Goal: Task Accomplishment & Management: Manage account settings

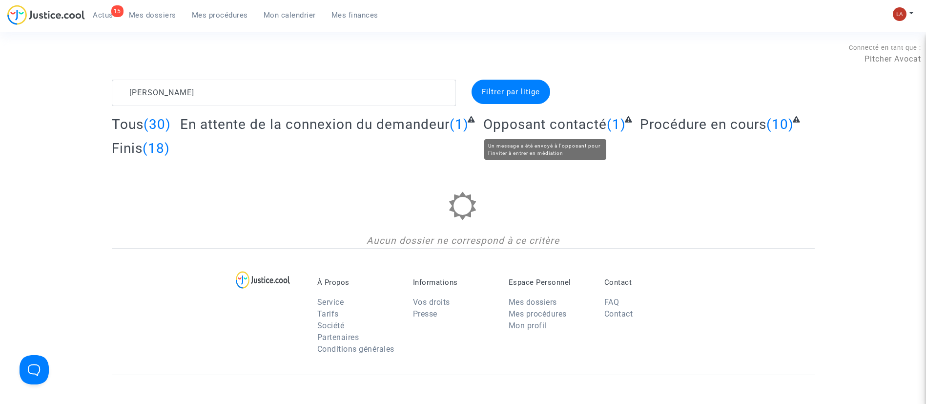
click at [576, 118] on span "Opposant contacté" at bounding box center [545, 124] width 124 height 16
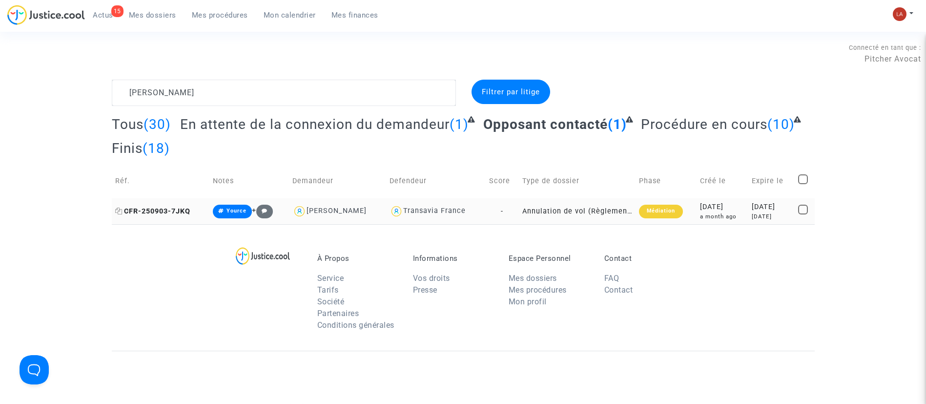
click at [174, 208] on span "CFR-250903-7JKQ" at bounding box center [152, 211] width 75 height 8
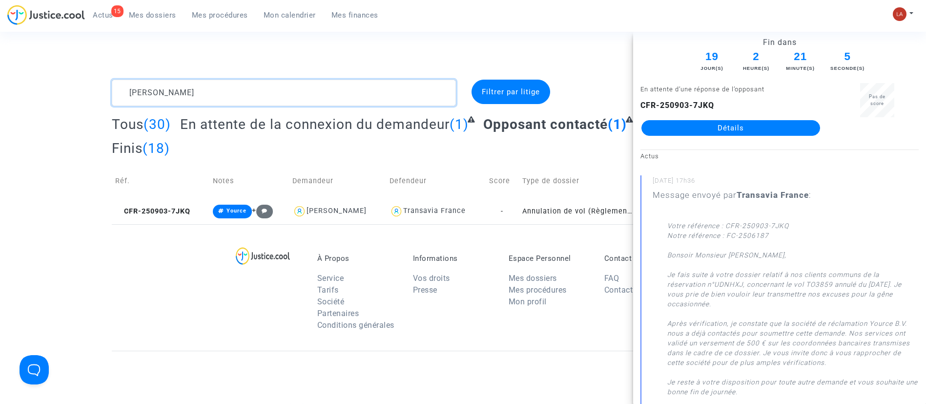
click at [338, 95] on textarea at bounding box center [284, 93] width 344 height 26
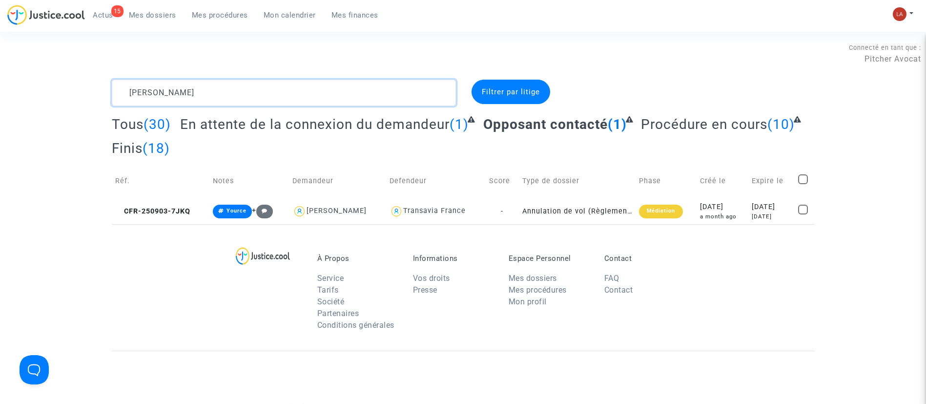
click at [334, 97] on textarea at bounding box center [284, 93] width 344 height 26
click at [333, 95] on textarea at bounding box center [284, 93] width 344 height 26
click at [333, 93] on textarea at bounding box center [284, 93] width 344 height 26
click at [329, 94] on textarea at bounding box center [284, 93] width 344 height 26
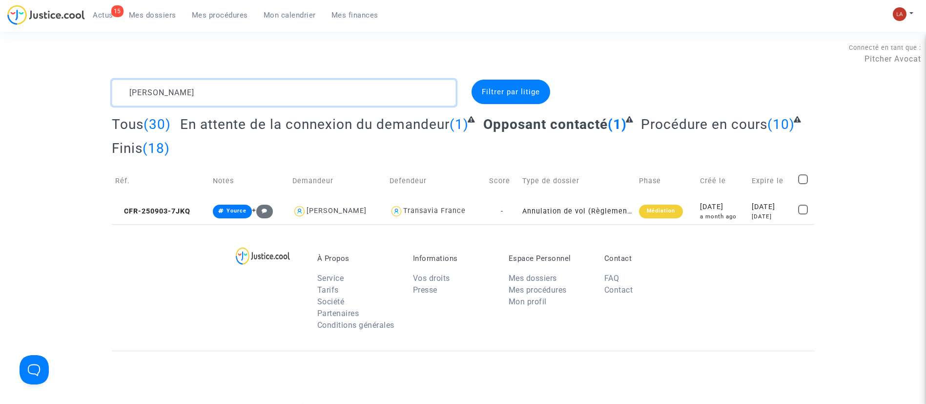
click at [328, 94] on textarea at bounding box center [284, 93] width 344 height 26
type textarea "D"
type textarea "#fond"
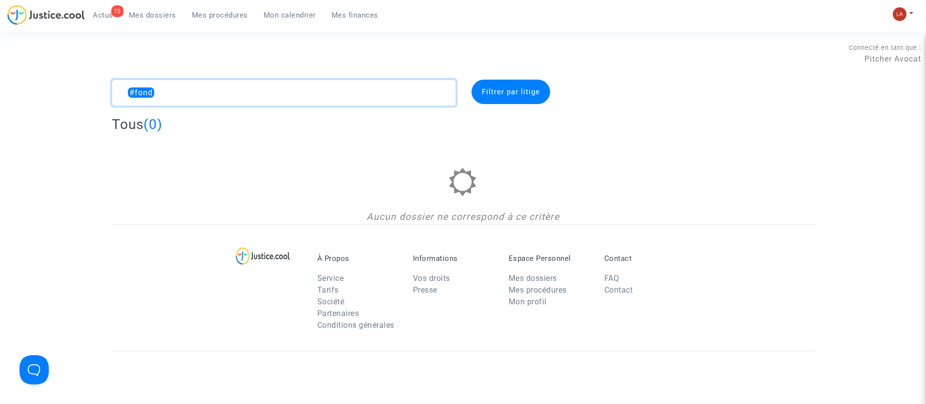
click at [328, 94] on textarea at bounding box center [284, 93] width 344 height 26
click at [327, 95] on textarea at bounding box center [284, 93] width 344 height 26
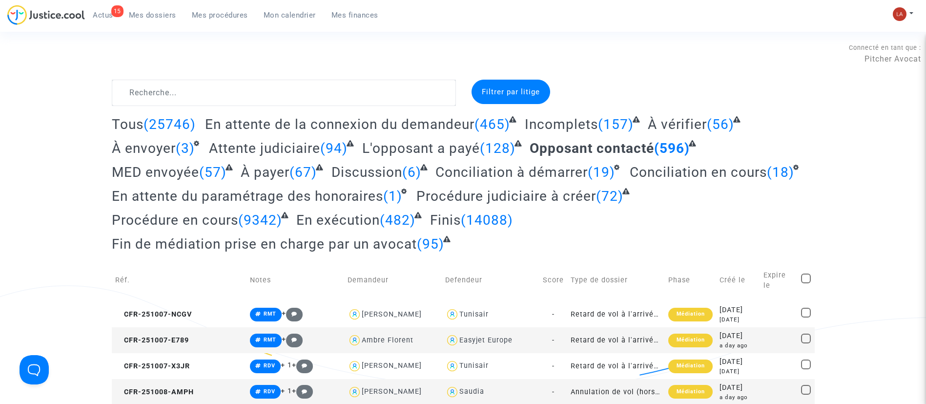
click at [904, 21] on div "Mon profil Changer de compte Paramètres Déconnexion" at bounding box center [905, 19] width 26 height 24
click at [904, 13] on img at bounding box center [900, 14] width 14 height 14
click at [873, 48] on link "Changer de compte" at bounding box center [864, 50] width 99 height 16
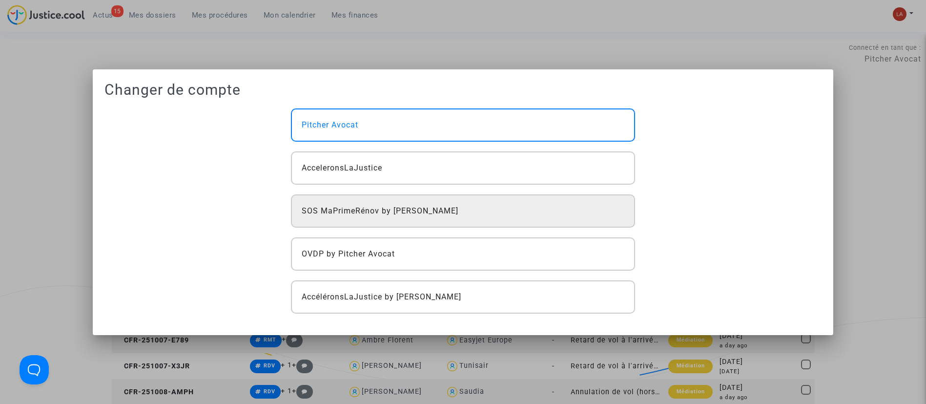
click at [430, 210] on span "SOS MaPrimeRénov by Pitcher Avocat" at bounding box center [380, 211] width 157 height 12
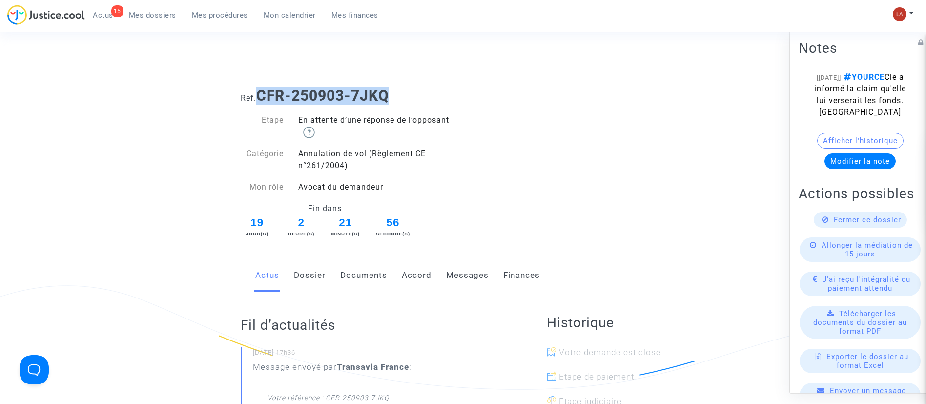
drag, startPoint x: 410, startPoint y: 98, endPoint x: 261, endPoint y: 95, distance: 148.9
click at [261, 95] on h1 "Ref. CFR-250903-7JKQ" at bounding box center [463, 96] width 445 height 18
copy b "CFR-250903-7JKQ"
click at [427, 272] on link "Accord" at bounding box center [417, 275] width 30 height 32
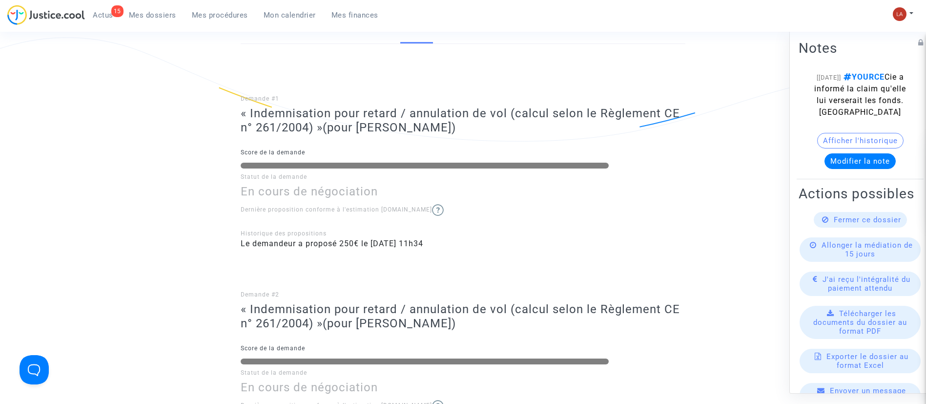
scroll to position [73, 0]
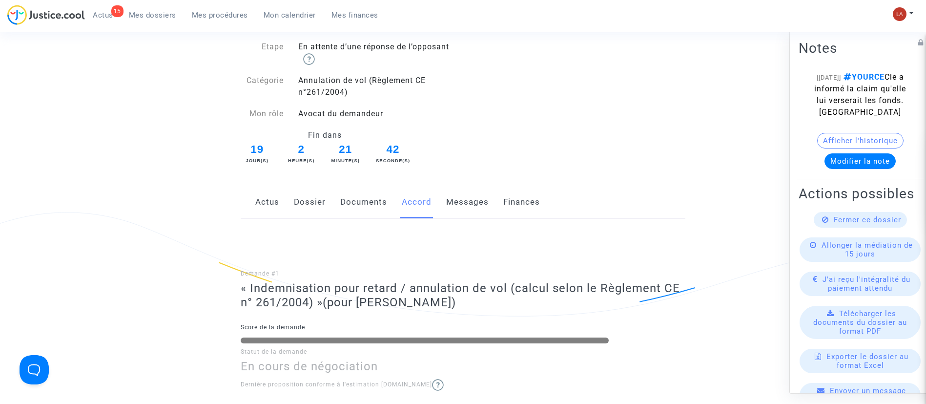
click at [335, 200] on div "Actus Dossier Documents Accord Messages Finances" at bounding box center [463, 202] width 445 height 33
click at [338, 199] on div "Actus Dossier Documents Accord Messages Finances" at bounding box center [463, 202] width 445 height 33
click at [350, 201] on link "Documents" at bounding box center [363, 202] width 47 height 32
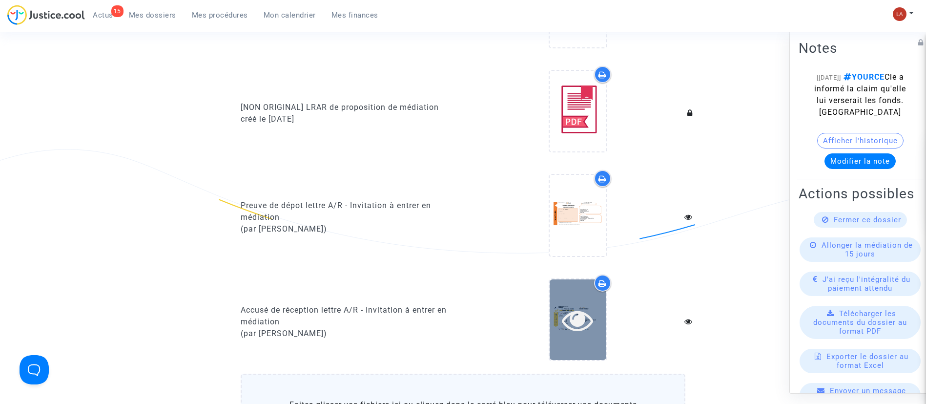
scroll to position [732, 0]
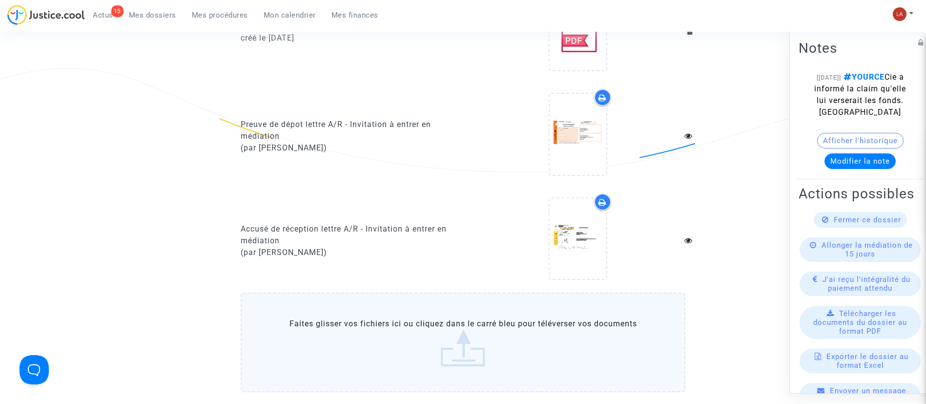
click at [486, 341] on label "Faites glisser vos fichiers ici ou cliquez dans le carré bleu pour téléverser v…" at bounding box center [463, 342] width 445 height 100
click at [0, 0] on input "Faites glisser vos fichiers ici ou cliquez dans le carré bleu pour téléverser v…" at bounding box center [0, 0] width 0 height 0
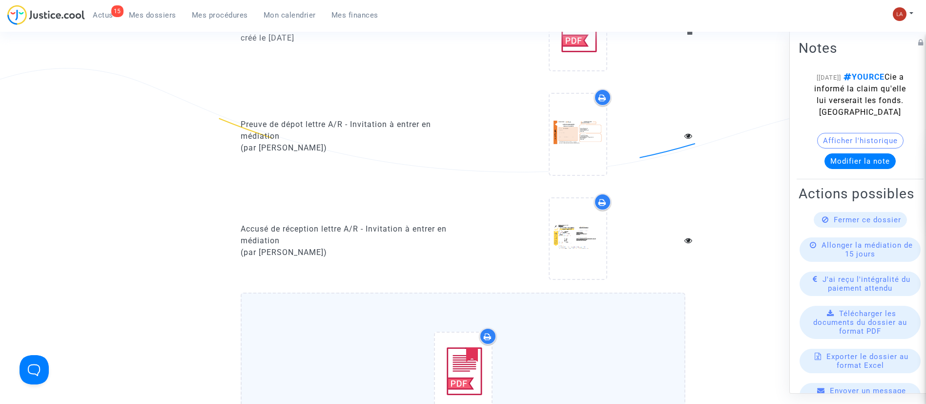
scroll to position [952, 0]
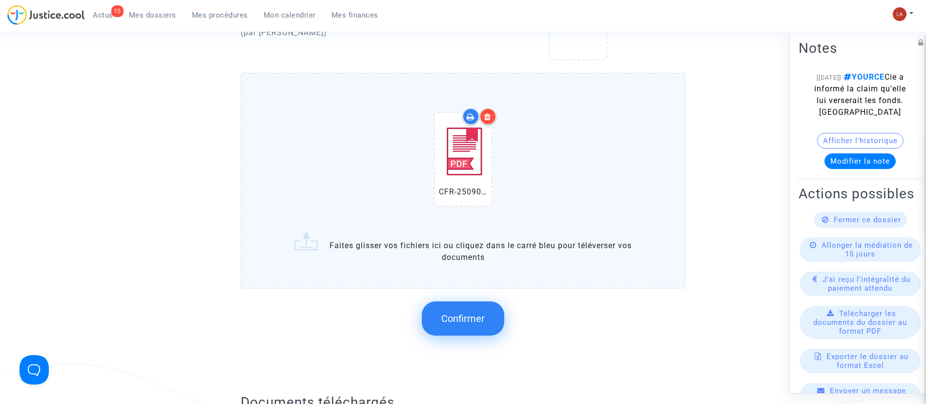
click at [453, 309] on button "Confirmer" at bounding box center [463, 318] width 83 height 34
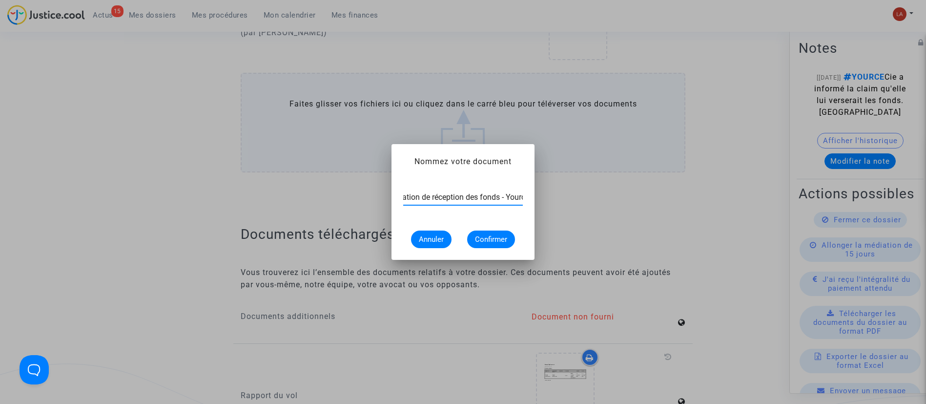
scroll to position [0, 37]
type input "Confirmation de réception des fonds - Yource"
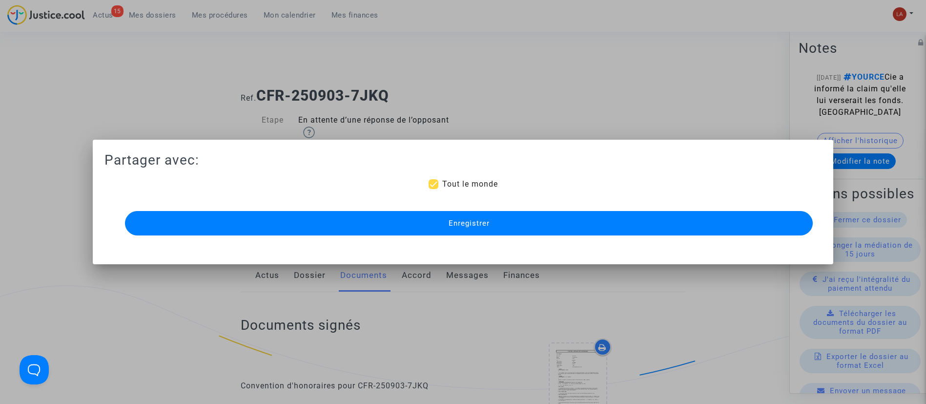
scroll to position [952, 0]
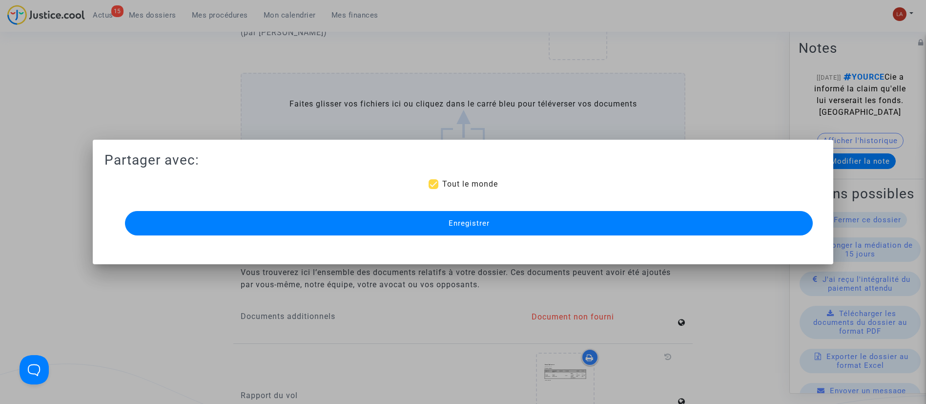
click at [486, 226] on span "Enregistrer" at bounding box center [469, 223] width 41 height 9
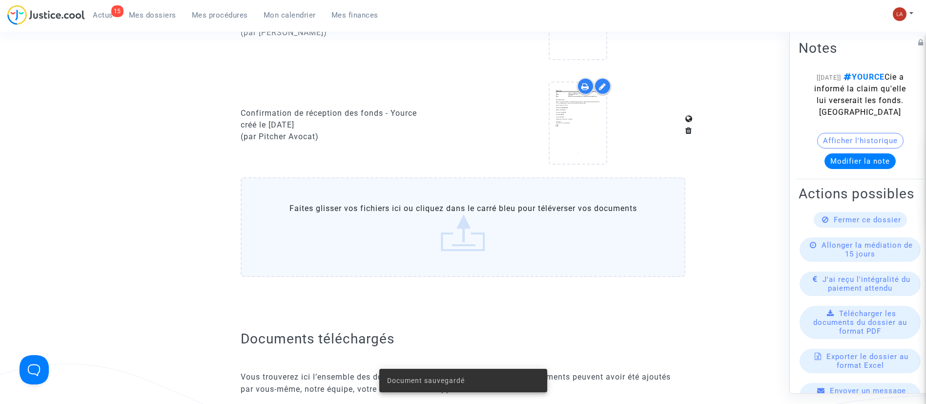
click at [840, 224] on span "Fermer ce dossier" at bounding box center [867, 219] width 67 height 9
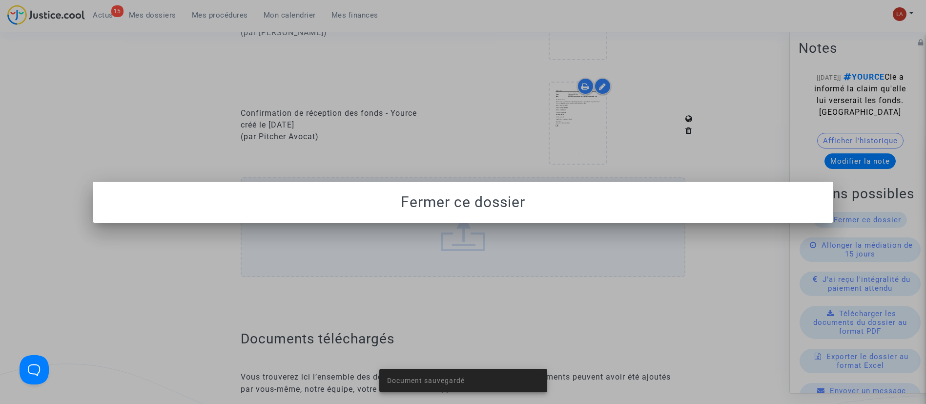
scroll to position [0, 0]
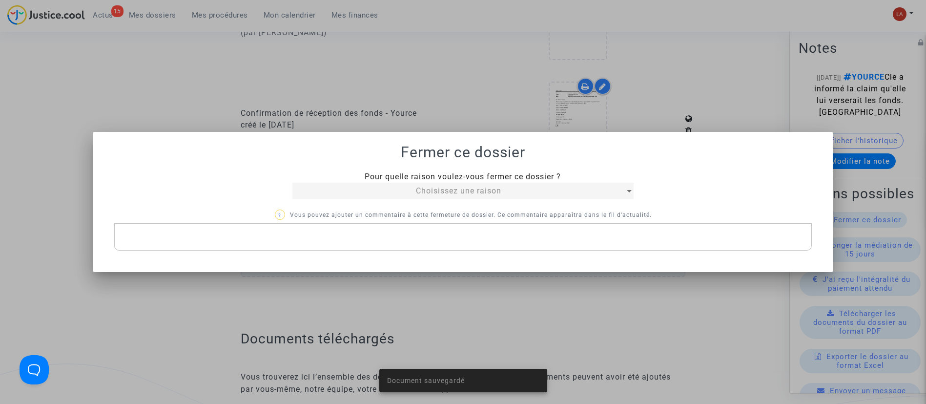
click at [387, 192] on div "Choisissez une raison" at bounding box center [458, 191] width 333 height 12
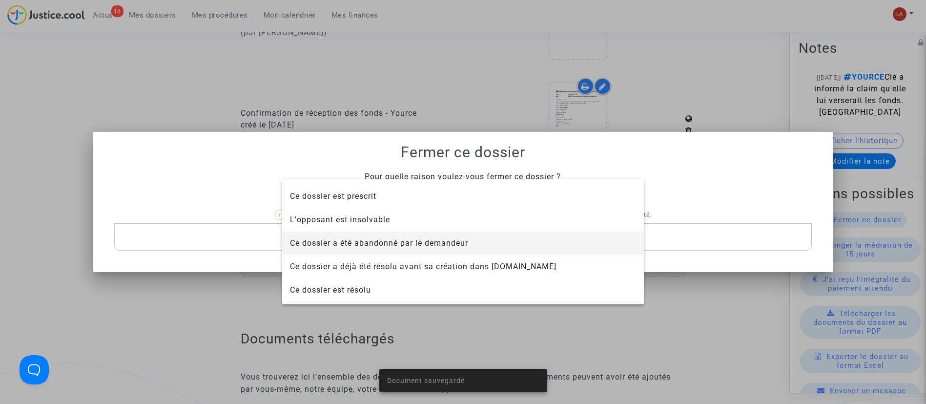
scroll to position [62, 0]
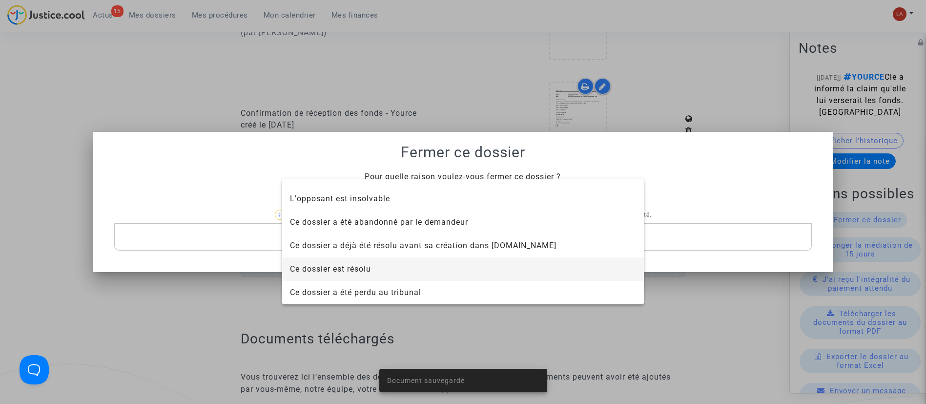
click at [375, 266] on span "Ce dossier est résolu" at bounding box center [463, 268] width 346 height 23
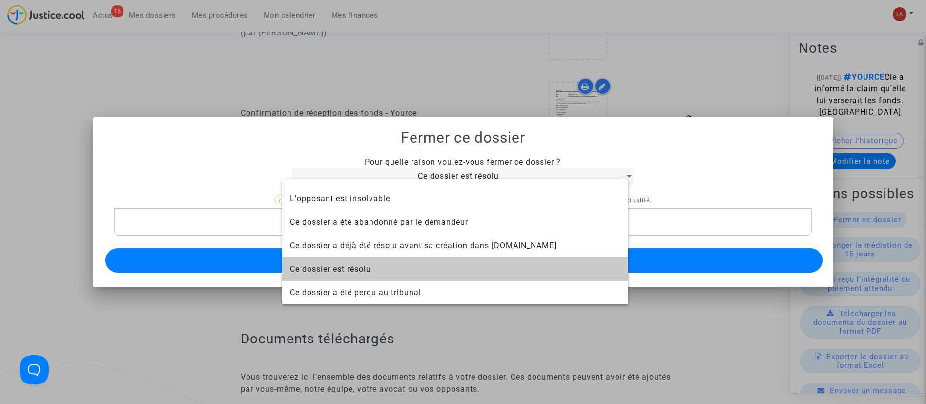
click at [404, 257] on button "Envoyer" at bounding box center [464, 260] width 718 height 24
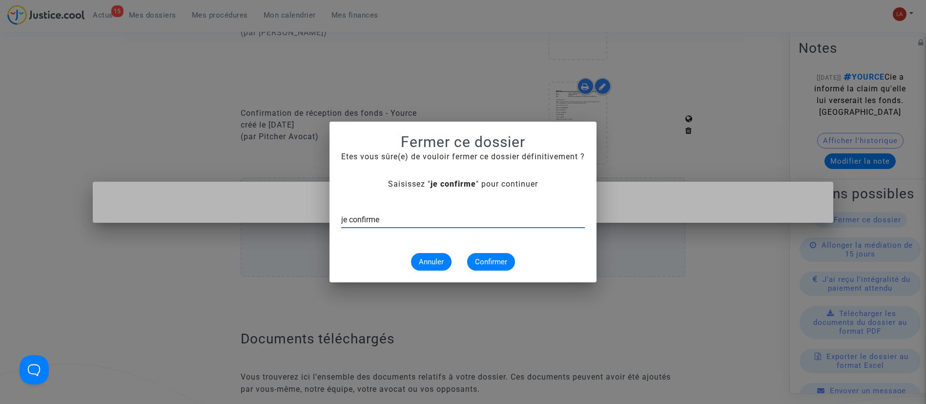
type input "je confirme"
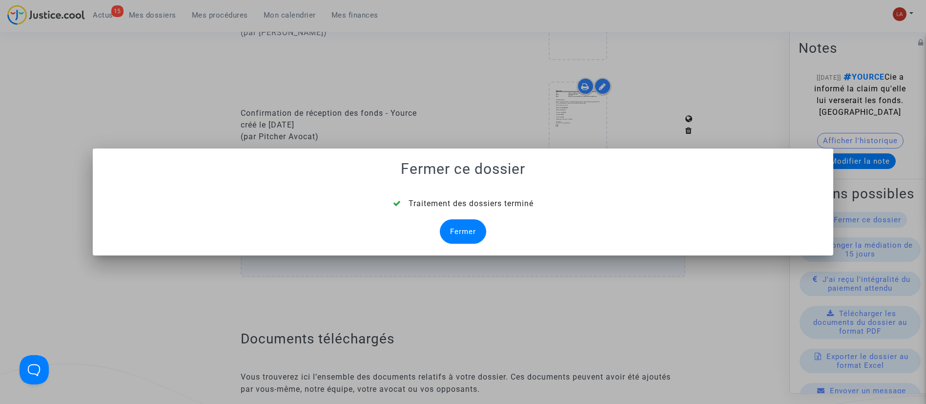
click at [462, 248] on mat-dialog-container "Fermer ce dossier Traitement des dossiers terminé Fermer" at bounding box center [463, 201] width 741 height 107
click at [456, 236] on div "Fermer" at bounding box center [463, 231] width 46 height 24
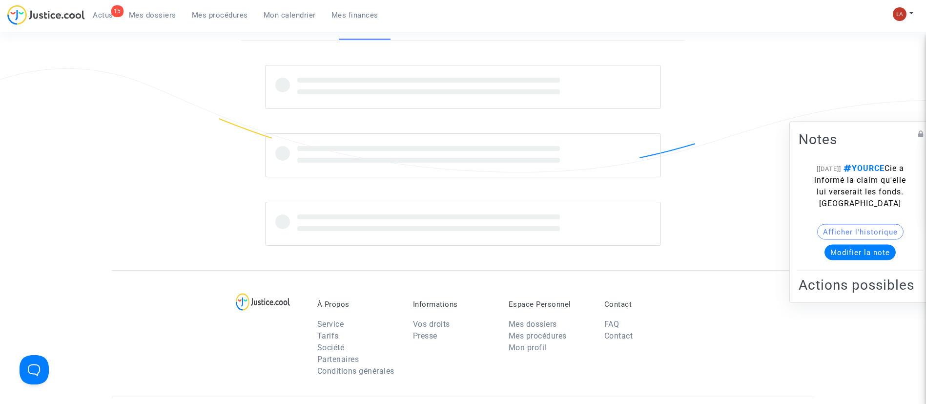
scroll to position [952, 0]
